Goal: Communication & Community: Participate in discussion

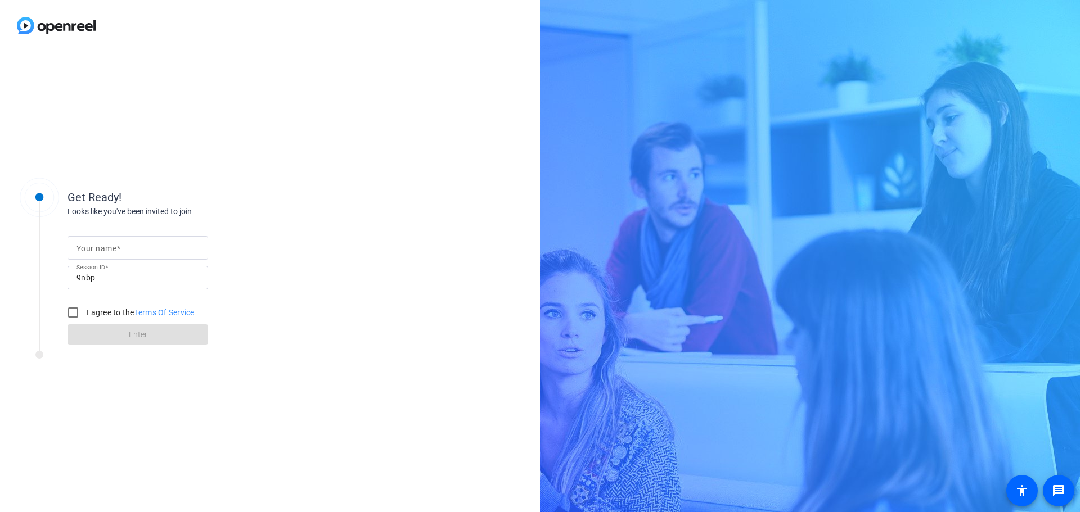
click at [122, 250] on input "Your name" at bounding box center [137, 247] width 123 height 13
type input "[PERSON_NAME]"
click at [74, 312] on input "I agree to the Terms Of Service" at bounding box center [73, 312] width 22 height 22
checkbox input "true"
click at [136, 337] on span "Enter" at bounding box center [138, 335] width 19 height 12
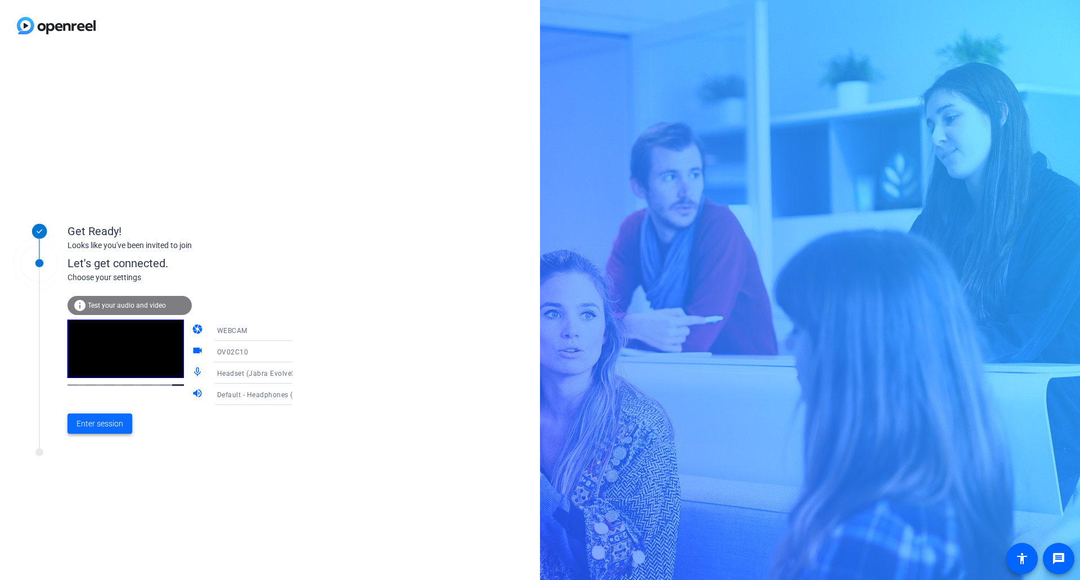
click at [99, 426] on span "Enter session" at bounding box center [99, 424] width 47 height 12
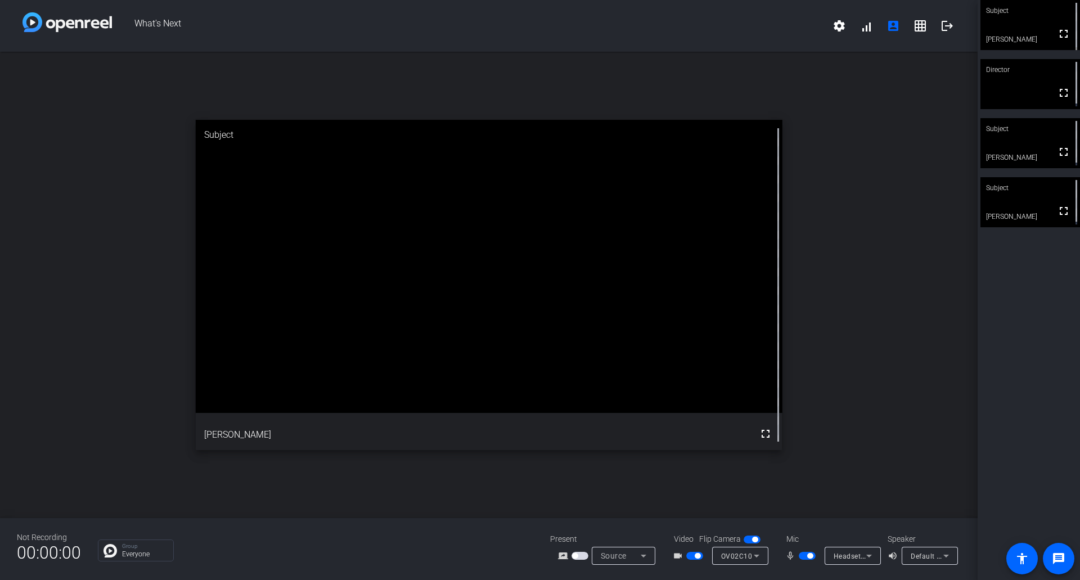
click at [1016, 143] on video at bounding box center [1030, 143] width 100 height 50
click at [1021, 199] on video at bounding box center [1030, 202] width 100 height 50
click at [1026, 33] on video at bounding box center [1030, 25] width 100 height 50
drag, startPoint x: 1032, startPoint y: 29, endPoint x: 1029, endPoint y: 22, distance: 8.3
click at [1029, 22] on video at bounding box center [1030, 25] width 98 height 49
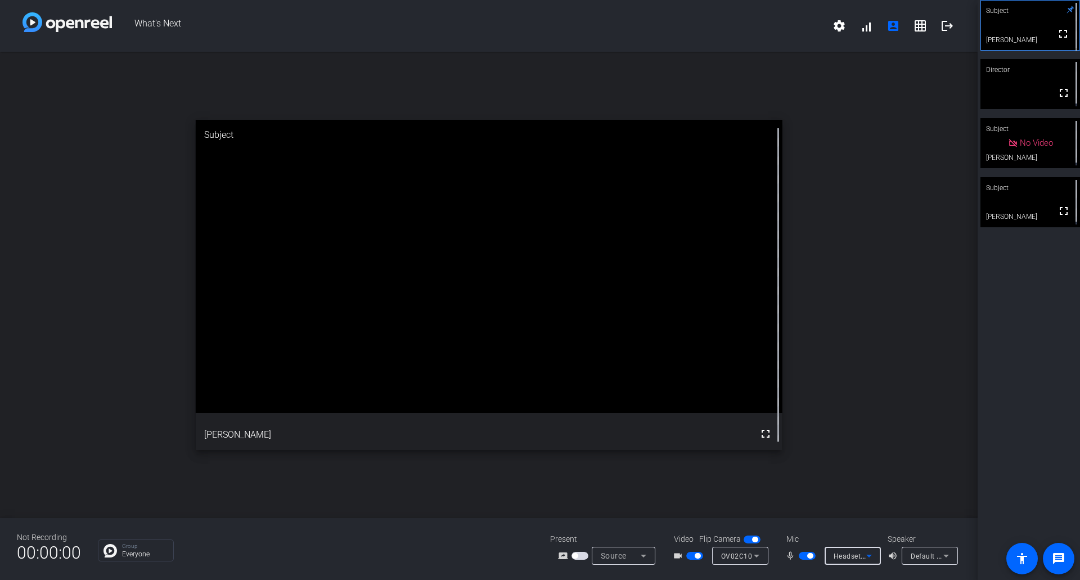
click at [870, 512] on icon at bounding box center [868, 555] width 13 height 13
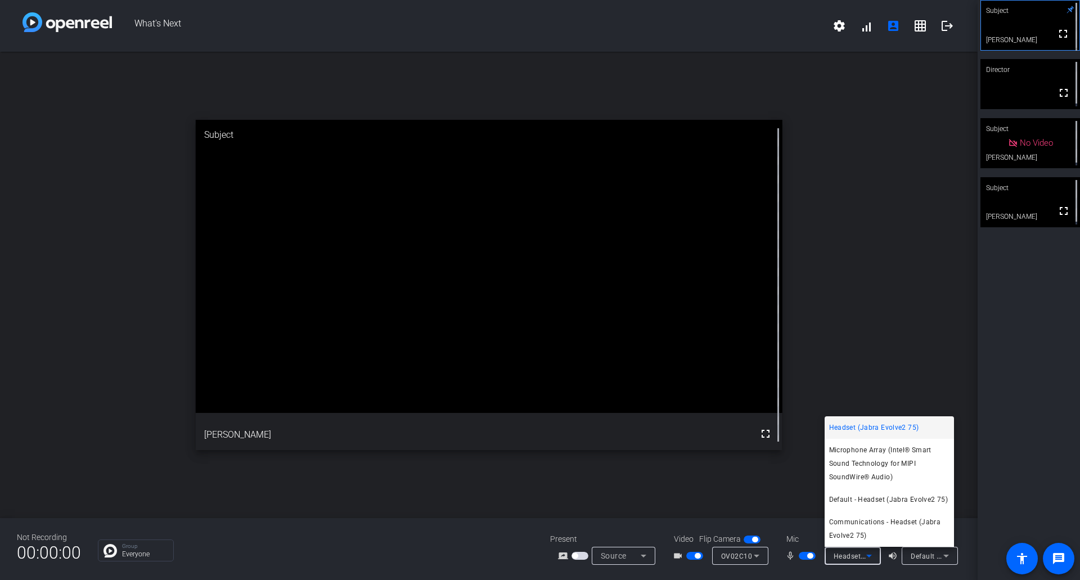
click at [870, 512] on div at bounding box center [540, 290] width 1080 height 580
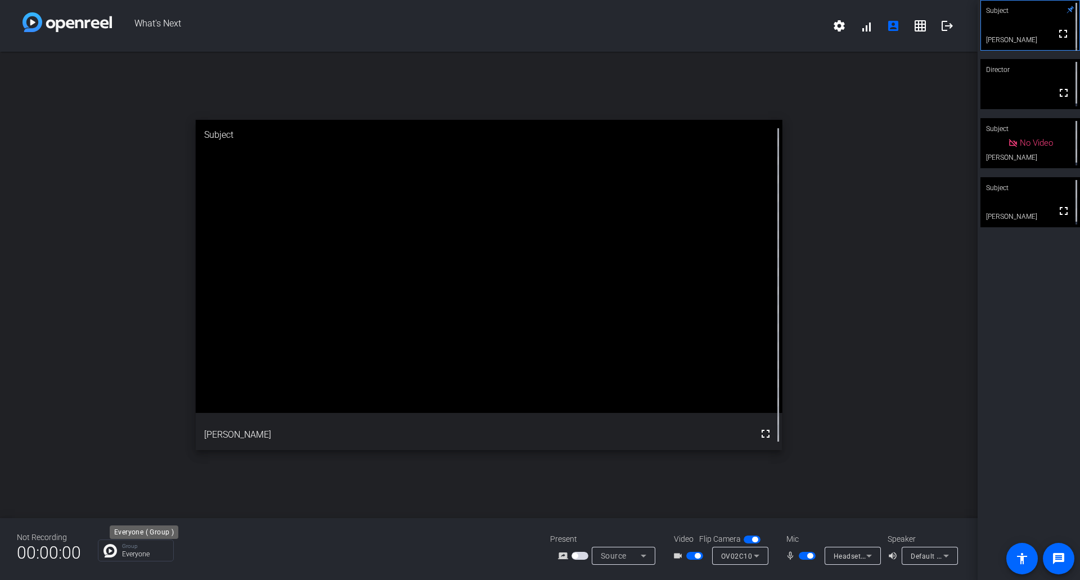
click at [128, 512] on p "Group" at bounding box center [145, 546] width 46 height 6
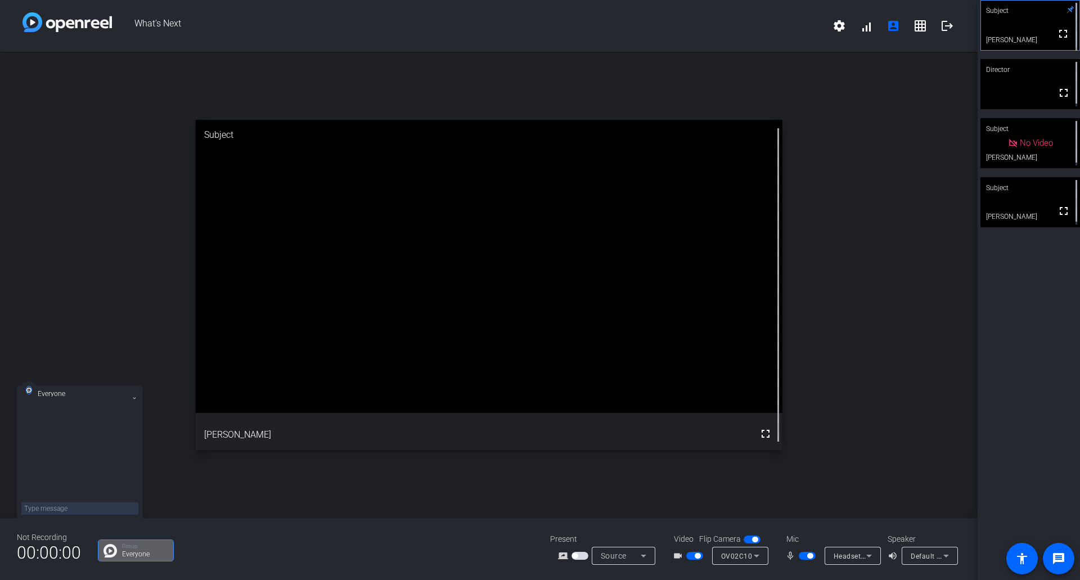
click at [106, 511] on textarea at bounding box center [79, 508] width 117 height 12
type textarea "Hello?"
click at [306, 512] on div "Group Everyone" at bounding box center [315, 550] width 435 height 22
click at [839, 28] on mat-icon "settings" at bounding box center [838, 25] width 13 height 13
click at [896, 169] on div at bounding box center [540, 290] width 1080 height 580
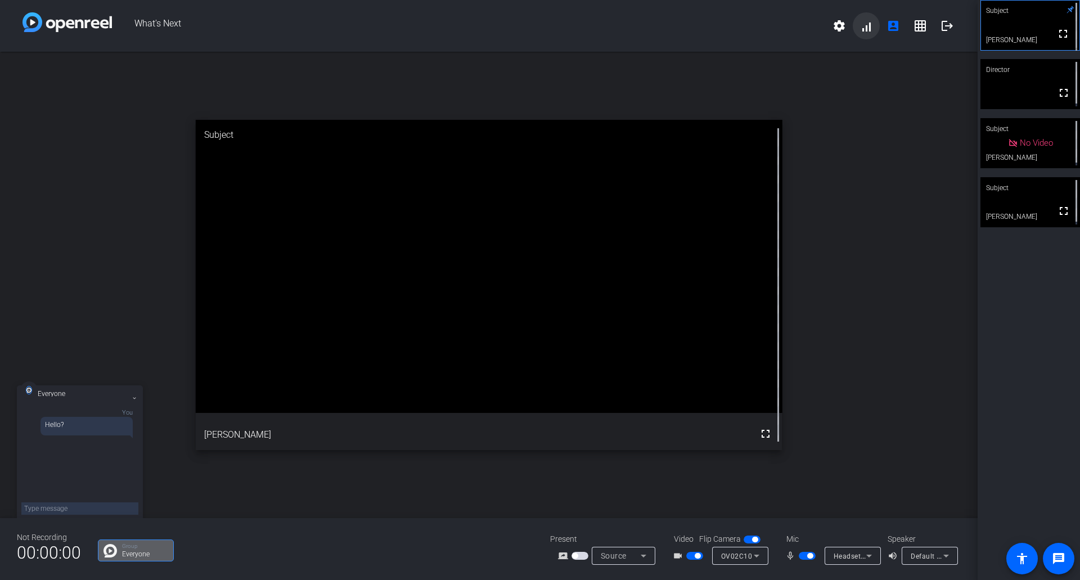
click at [868, 28] on span at bounding box center [866, 25] width 27 height 27
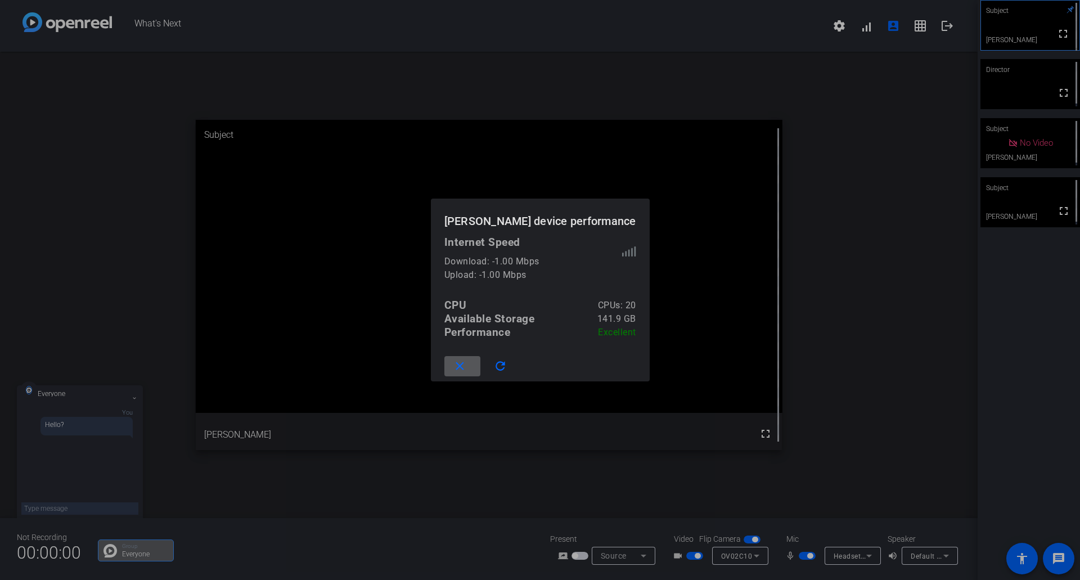
click at [467, 366] on mat-icon "close" at bounding box center [460, 366] width 14 height 14
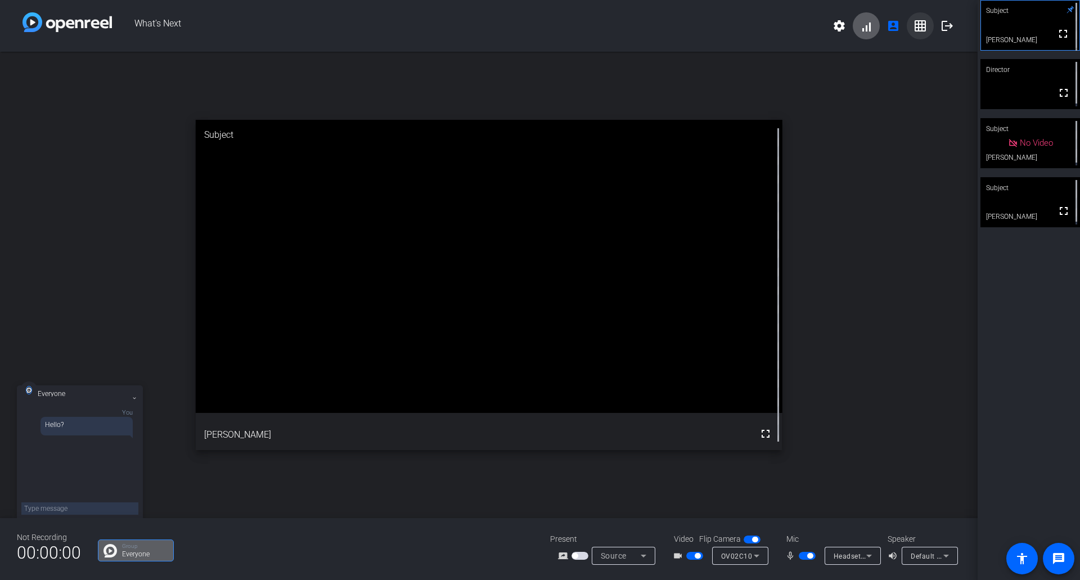
click at [925, 28] on mat-icon "grid_on" at bounding box center [919, 25] width 13 height 13
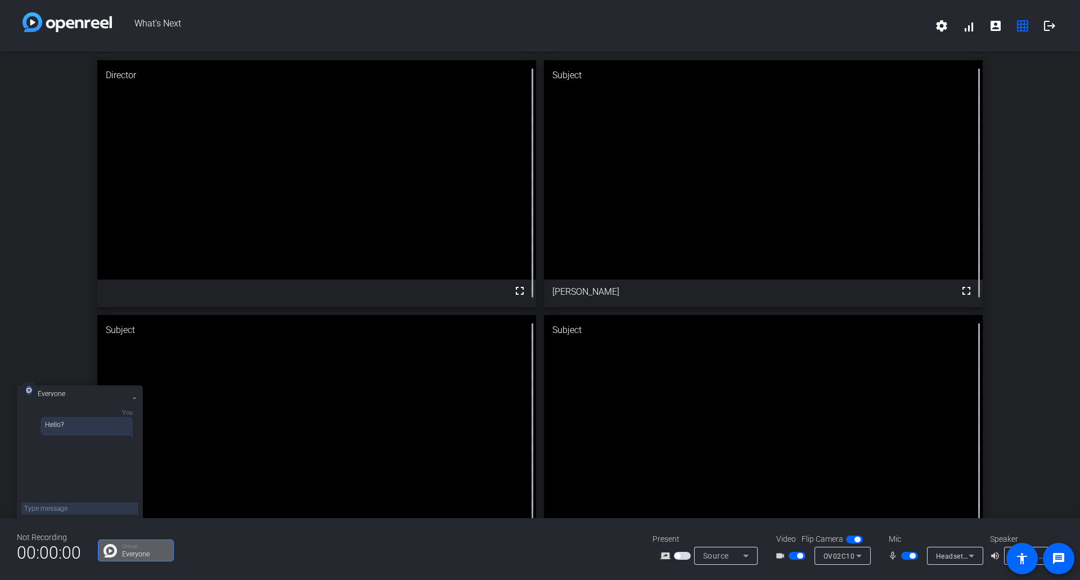
click at [874, 398] on video at bounding box center [763, 424] width 439 height 219
drag, startPoint x: 844, startPoint y: 384, endPoint x: 850, endPoint y: 374, distance: 11.9
drag, startPoint x: 822, startPoint y: 342, endPoint x: 1015, endPoint y: 186, distance: 248.7
click at [1015, 211] on div "Director fullscreen Subject fullscreen [PERSON_NAME] Subject fullscreen [PERSON…" at bounding box center [540, 311] width 1080 height 518
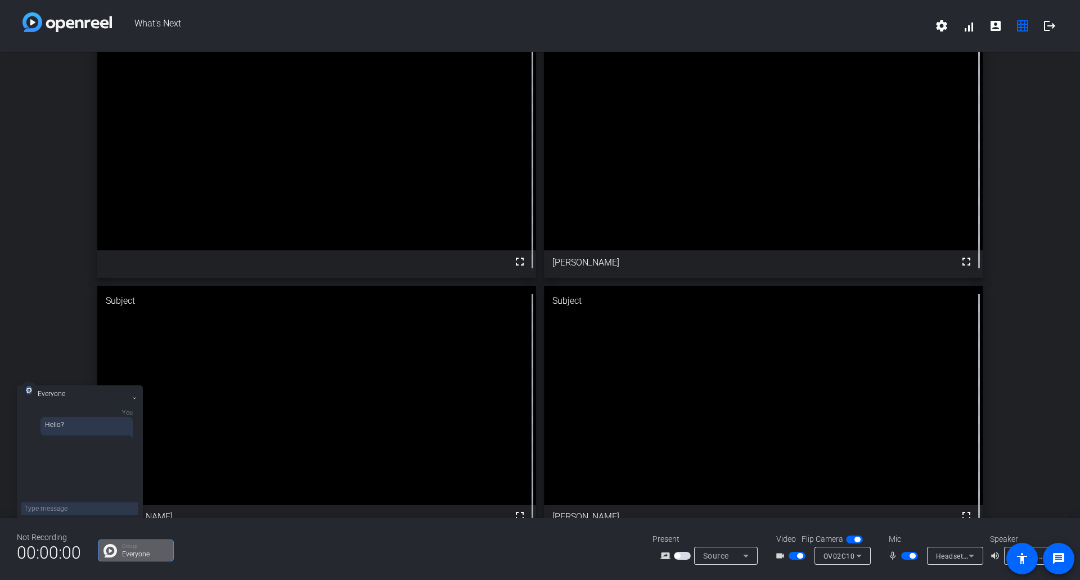
scroll to position [49, 0]
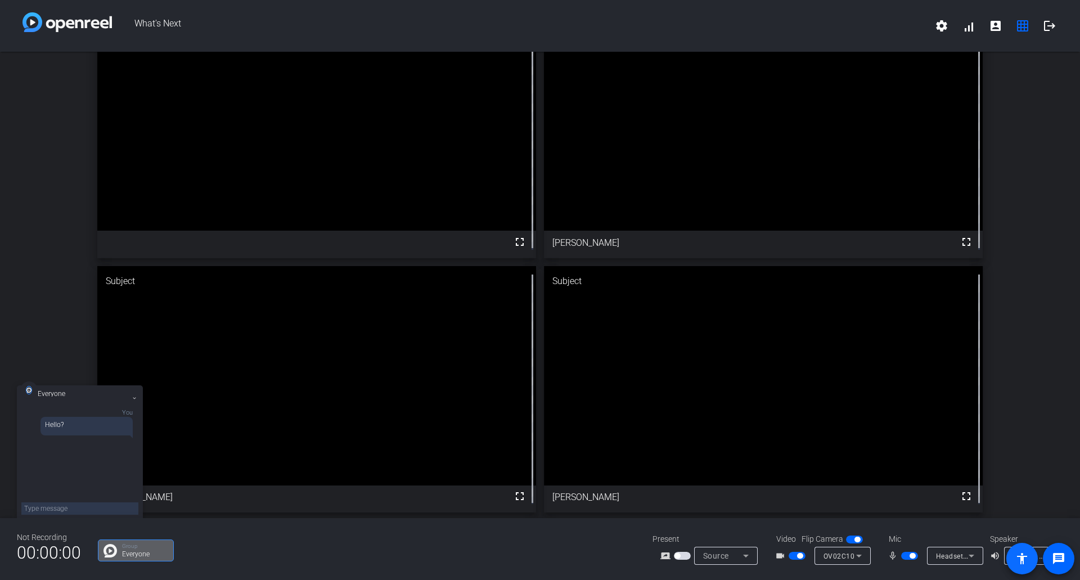
click at [1026, 512] on mat-icon "accessibility" at bounding box center [1021, 558] width 13 height 13
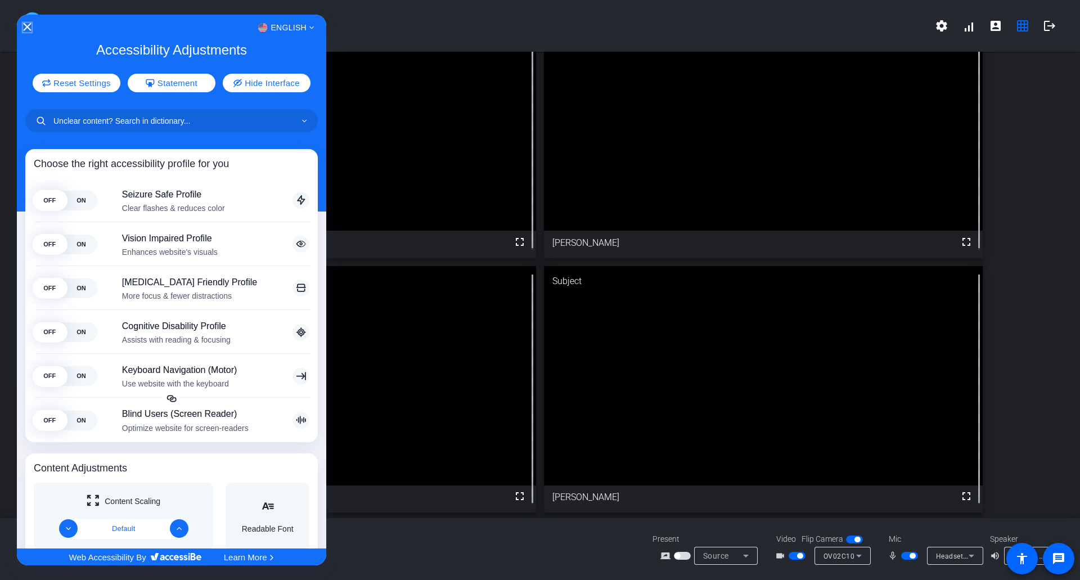
click at [28, 26] on icon "Close Accessibility Interface" at bounding box center [28, 27] width 8 height 8
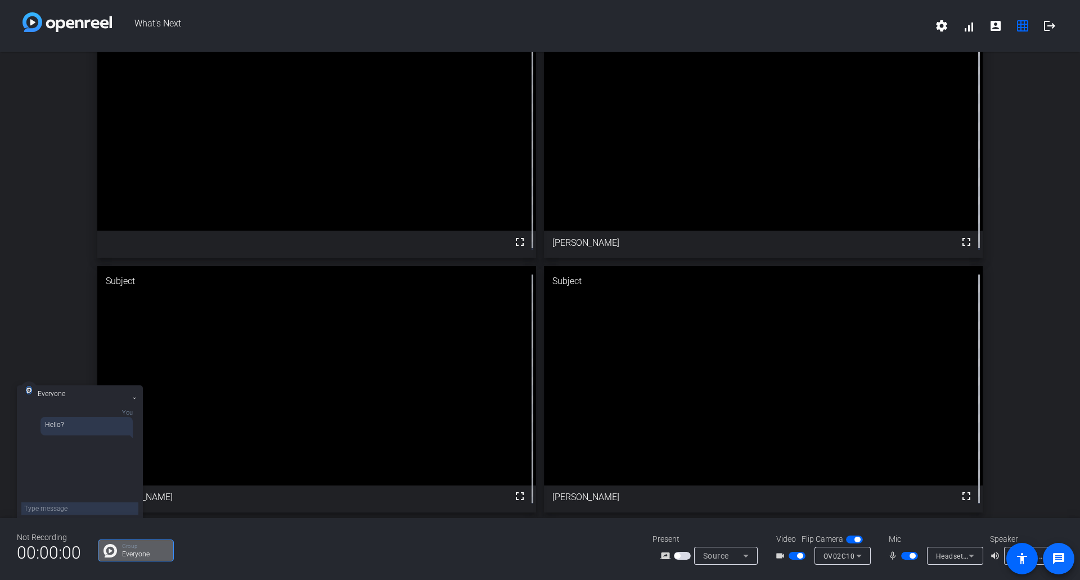
click at [1060, 512] on mat-icon "message" at bounding box center [1058, 558] width 13 height 13
click at [135, 398] on icon at bounding box center [134, 399] width 3 height 2
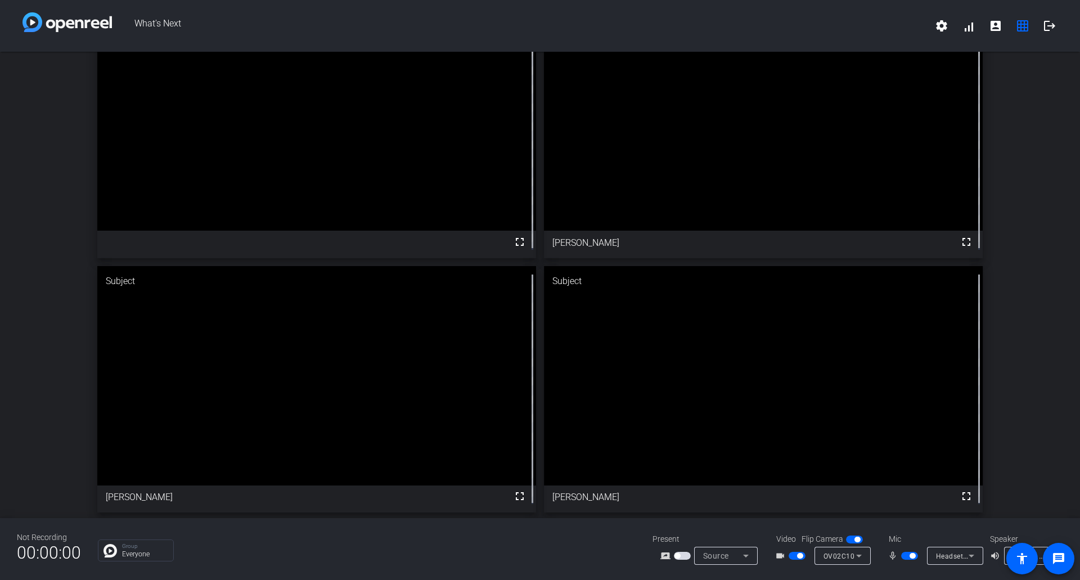
click at [849, 512] on span "OV02C10" at bounding box center [838, 556] width 31 height 8
click at [849, 512] on div at bounding box center [540, 290] width 1080 height 580
click at [166, 25] on span "What's Next" at bounding box center [520, 25] width 816 height 27
click at [571, 210] on video at bounding box center [763, 120] width 439 height 219
click at [596, 190] on video at bounding box center [763, 120] width 439 height 219
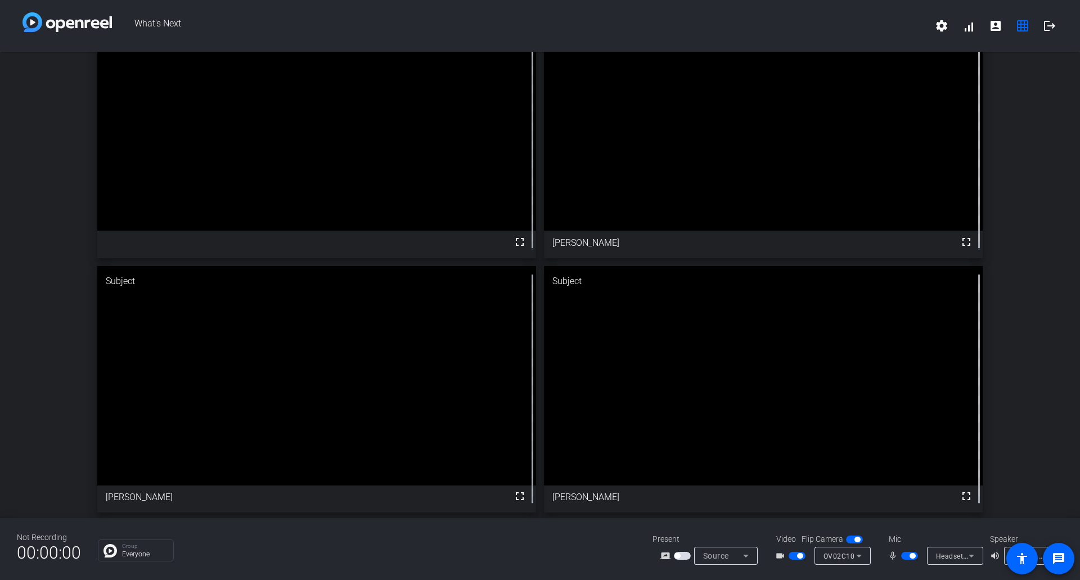
drag, startPoint x: 594, startPoint y: 190, endPoint x: 835, endPoint y: 443, distance: 349.2
click at [835, 443] on video at bounding box center [763, 375] width 439 height 219
click at [784, 404] on video at bounding box center [763, 375] width 439 height 219
click at [993, 27] on mat-icon "account_box" at bounding box center [995, 25] width 13 height 13
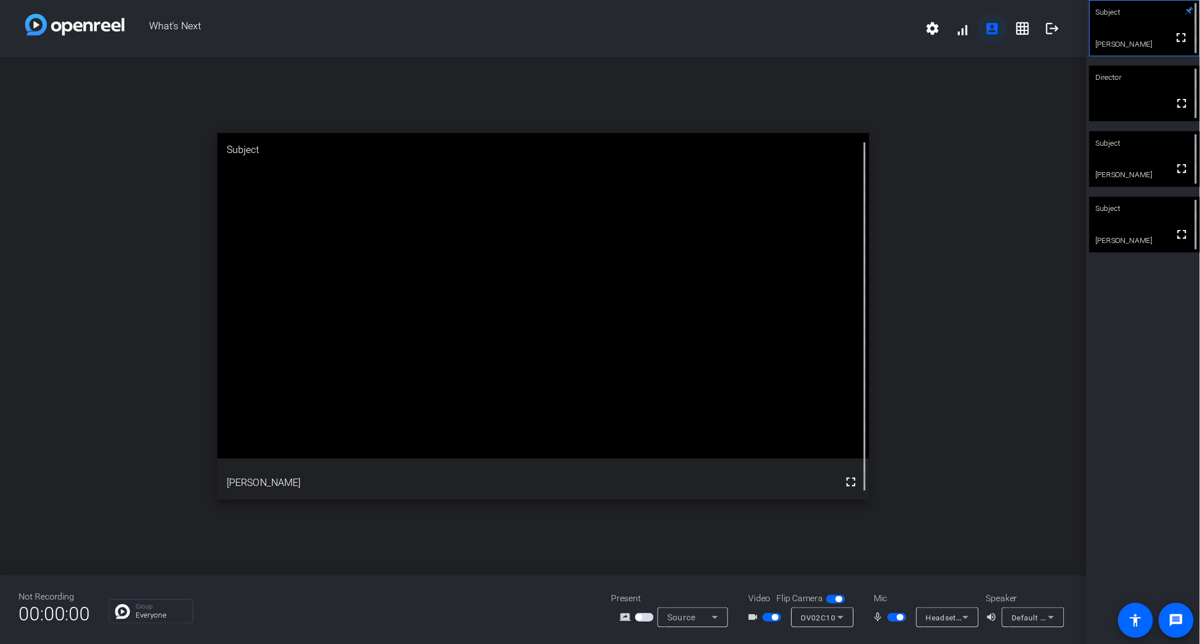
scroll to position [0, 0]
click at [919, 29] on mat-icon "grid_on" at bounding box center [919, 25] width 13 height 13
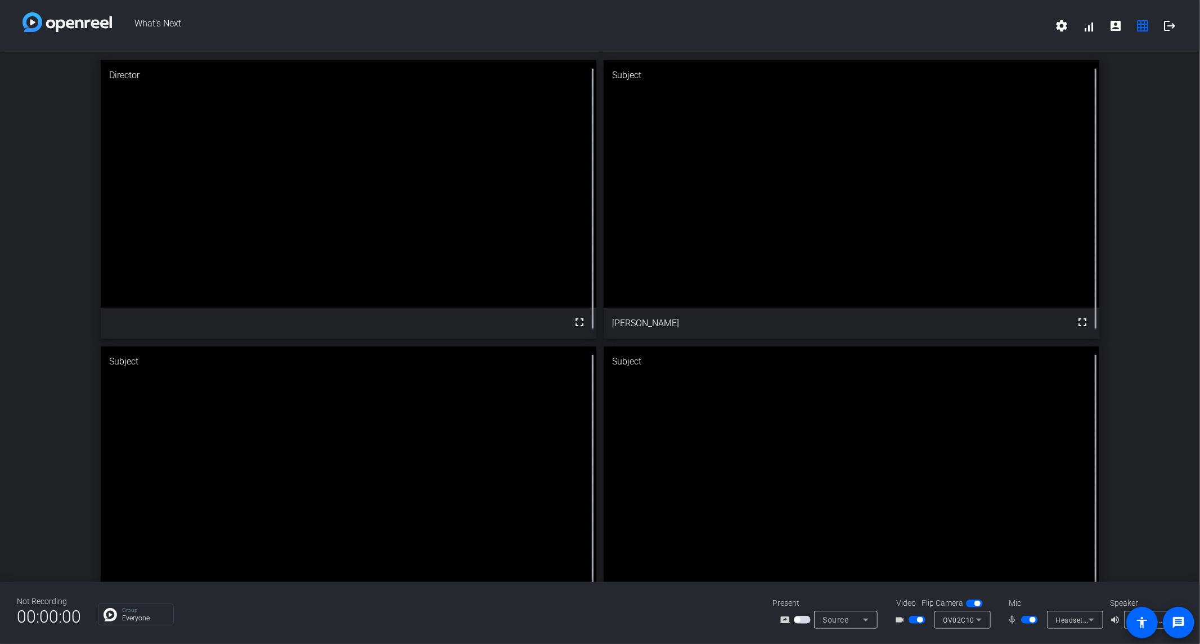
click at [1079, 249] on div "Director fullscreen Subject fullscreen [PERSON_NAME] Subject fullscreen [PERSON…" at bounding box center [600, 342] width 1200 height 581
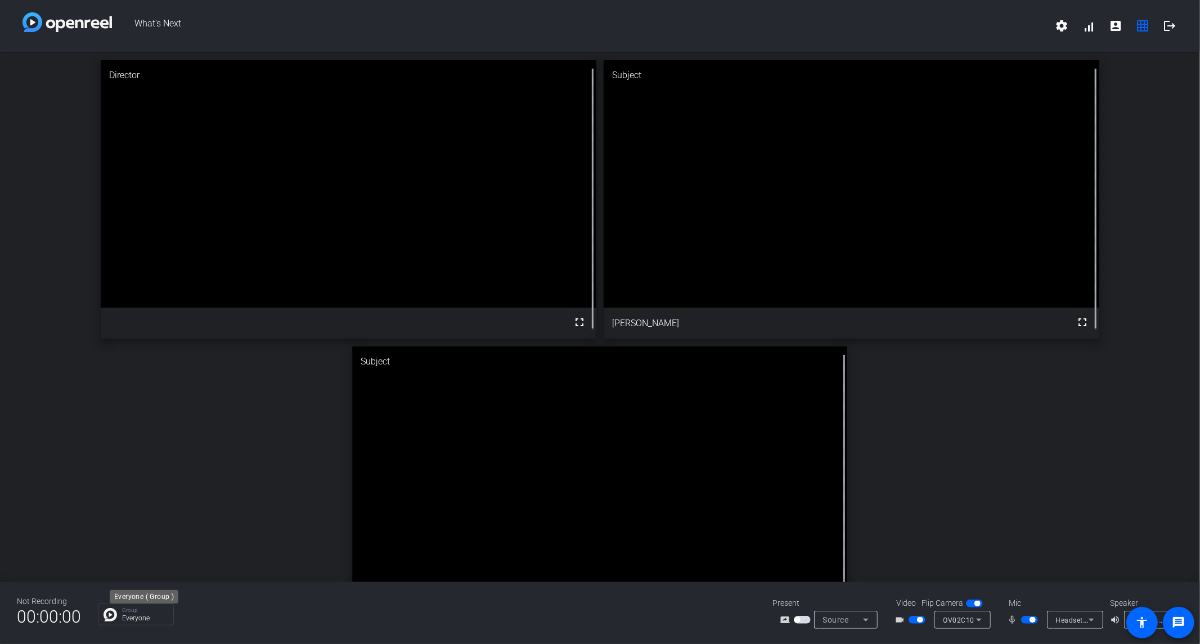
click at [164, 512] on p "Everyone" at bounding box center [145, 618] width 46 height 7
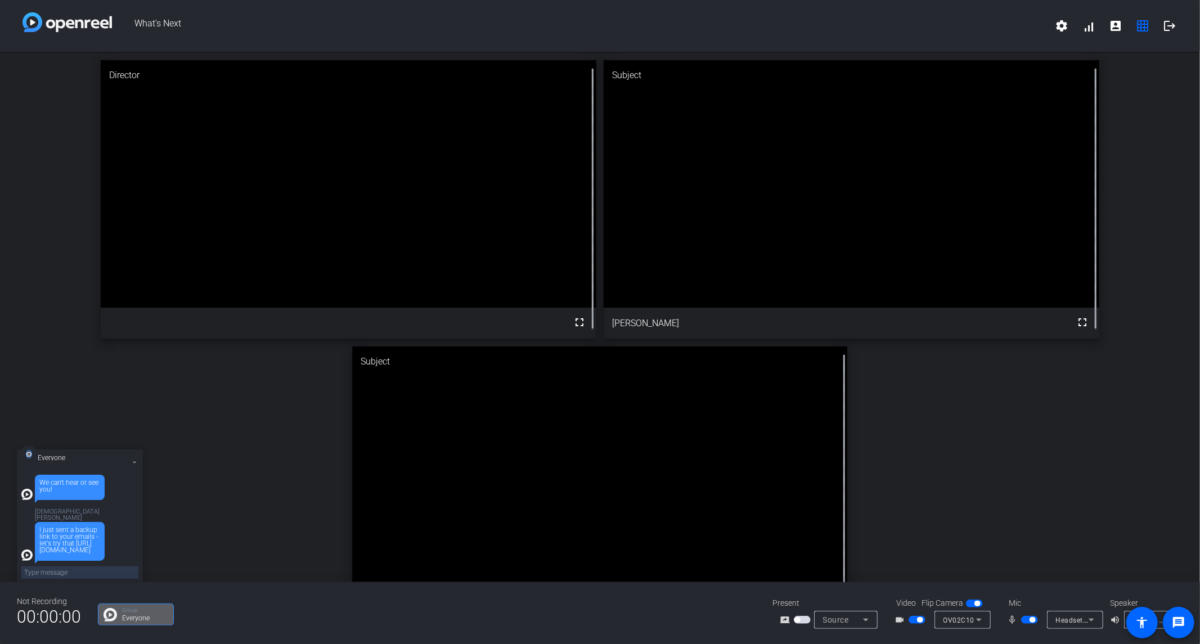
scroll to position [47, 0]
click at [1079, 28] on mat-icon "logout" at bounding box center [1168, 25] width 13 height 13
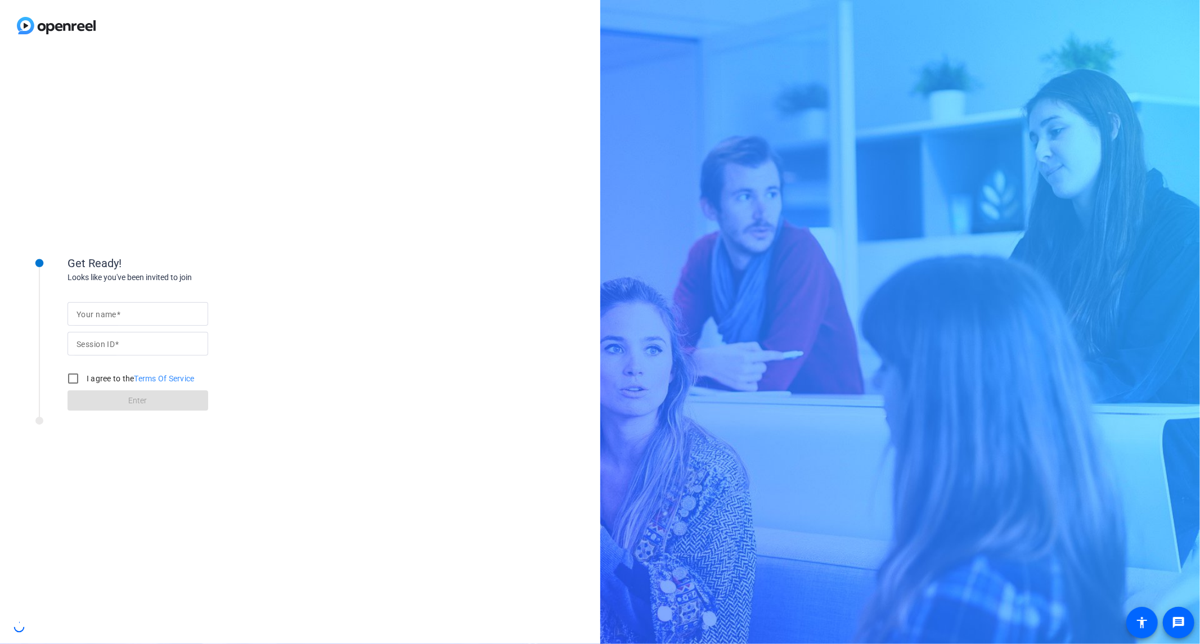
click at [308, 508] on div "Get Ready! Looks like you've been invited to join Your name Session ID I agree …" at bounding box center [300, 347] width 600 height 593
